Goal: Navigation & Orientation: Find specific page/section

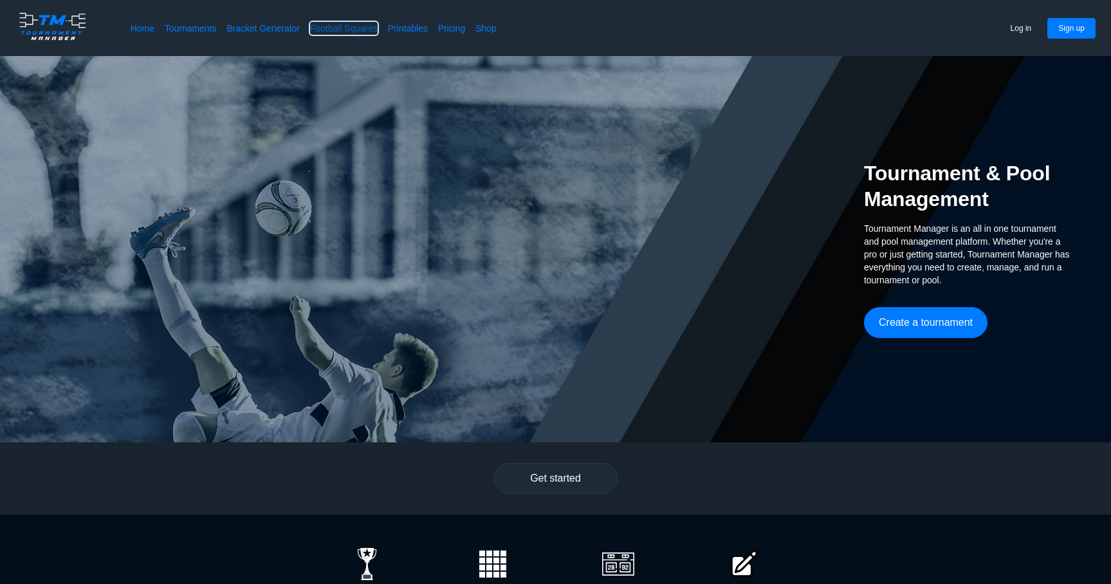
click at [358, 22] on link "Football Squares" at bounding box center [344, 28] width 68 height 13
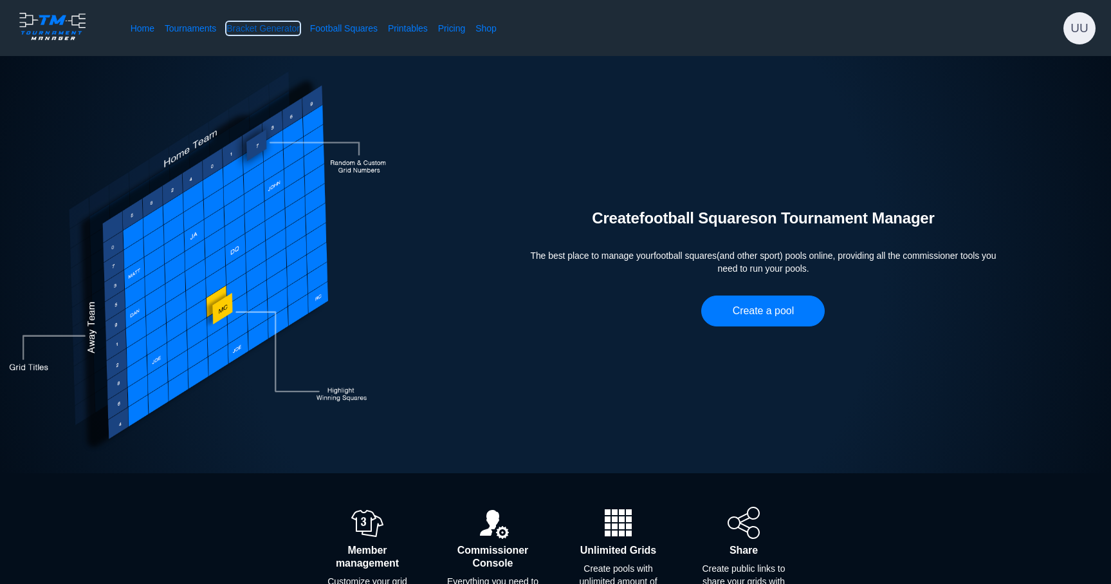
click at [284, 26] on link "Bracket Generator" at bounding box center [263, 28] width 73 height 13
